Goal: Information Seeking & Learning: Learn about a topic

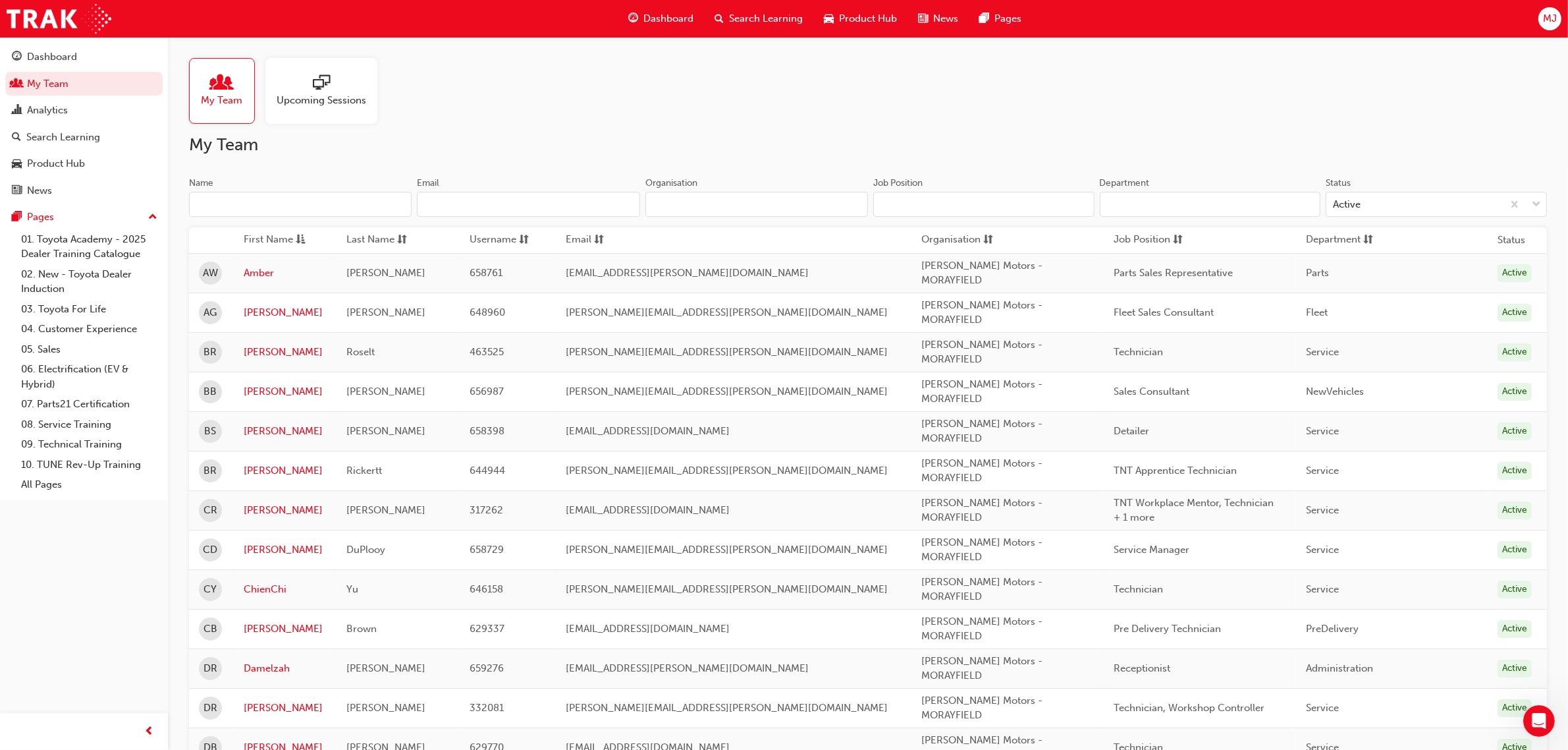
click at [742, 19] on span "Search Learning" at bounding box center [765, 19] width 74 height 15
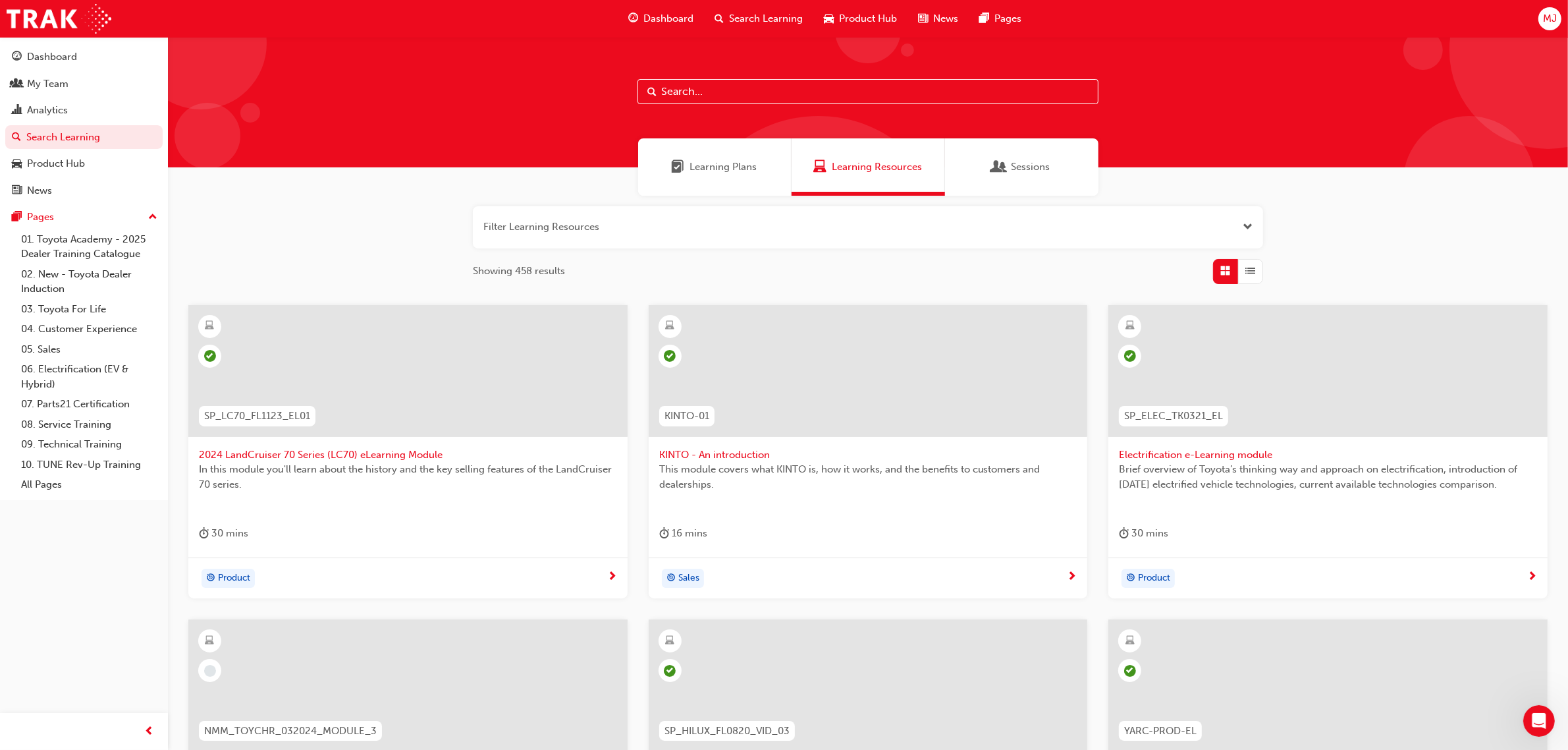
click at [767, 17] on span "Search Learning" at bounding box center [765, 19] width 74 height 15
click at [679, 91] on input "text" at bounding box center [868, 91] width 461 height 25
type input "TFLIAVC"
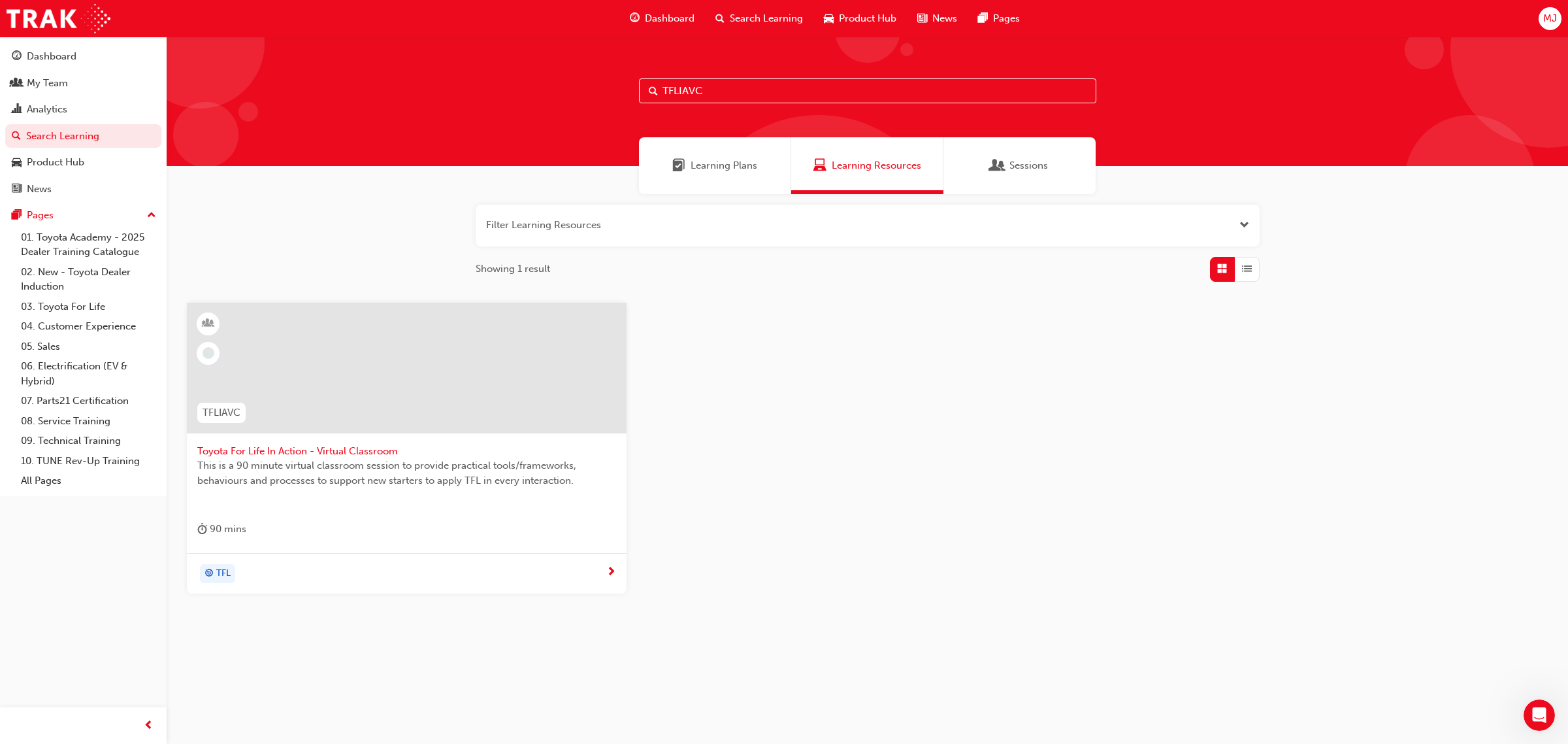
click at [450, 389] on div at bounding box center [406, 367] width 440 height 131
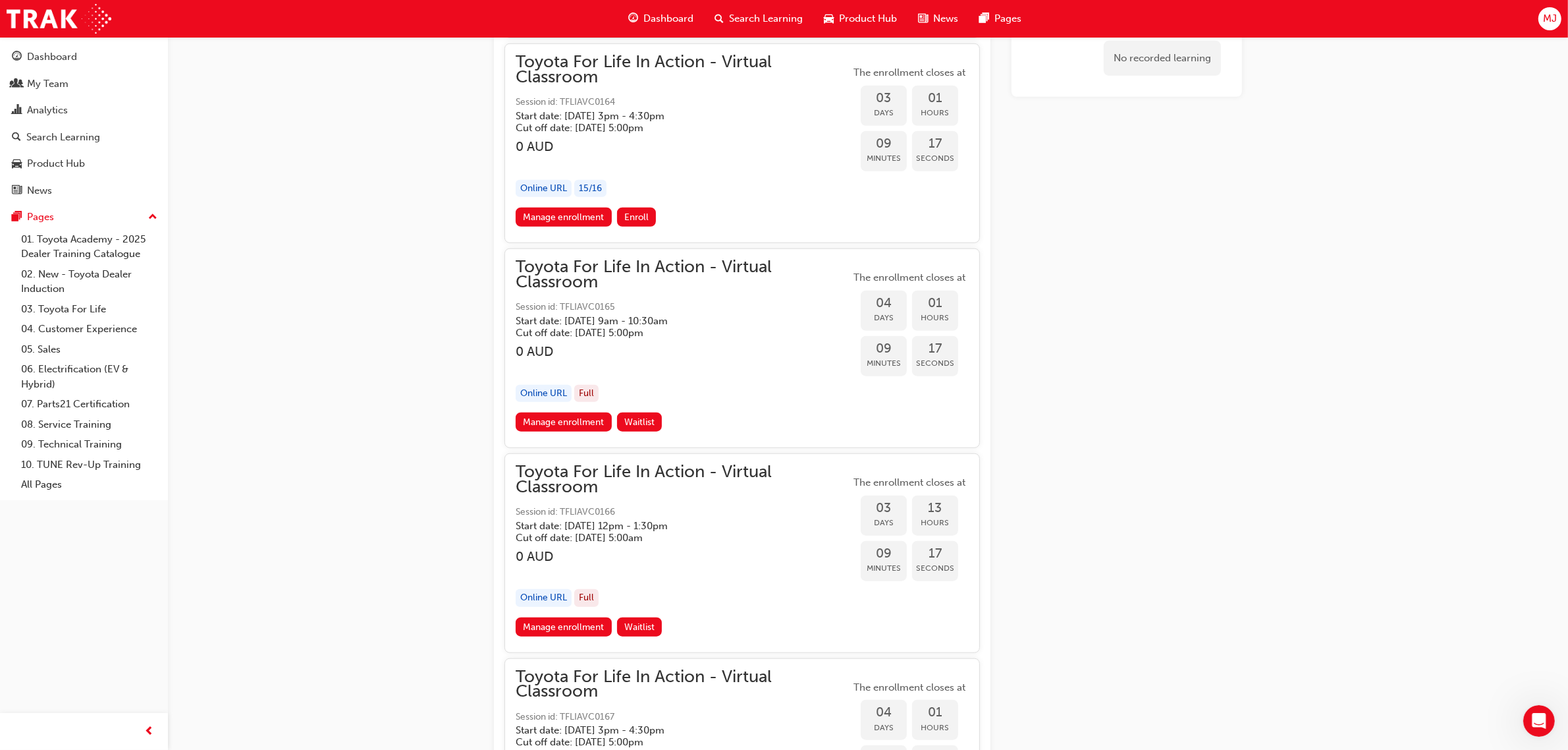
scroll to position [1305, 0]
